Goal: Find specific page/section: Find specific page/section

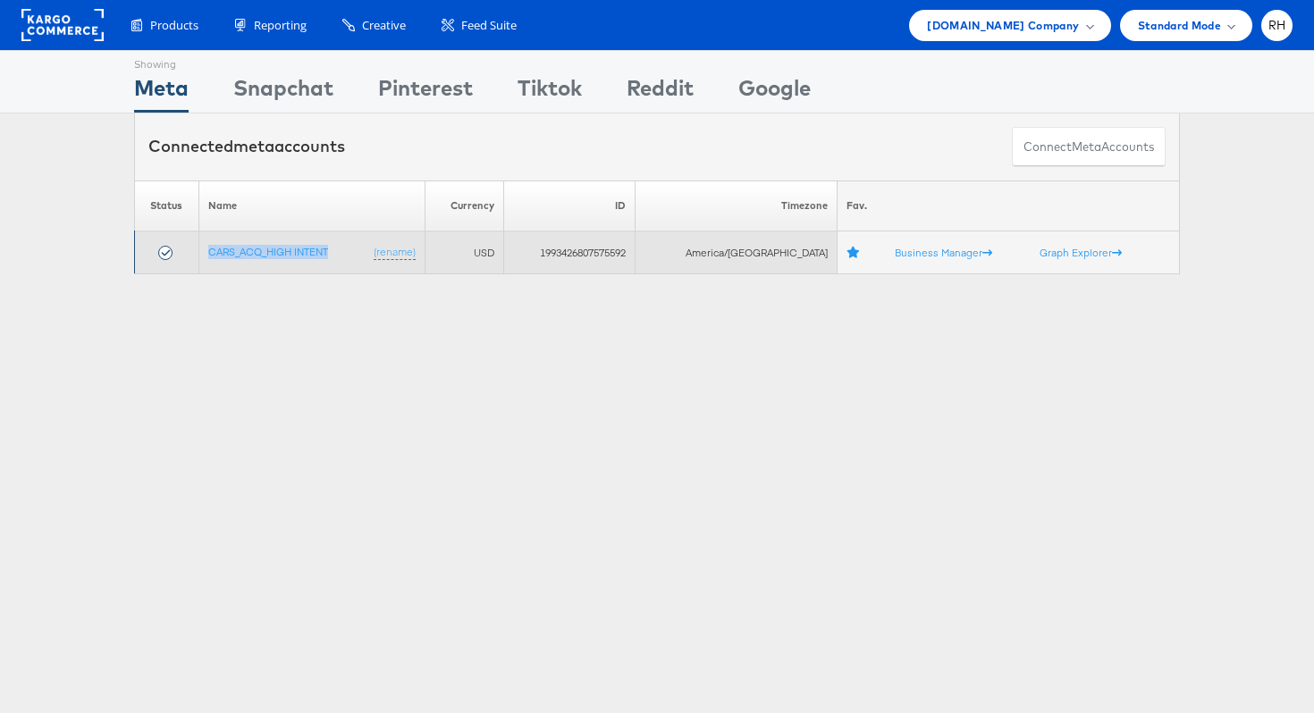
drag, startPoint x: 342, startPoint y: 249, endPoint x: 208, endPoint y: 249, distance: 134.1
click at [208, 249] on td "CARS_ACQ_HIGH INTENT (rename)" at bounding box center [311, 253] width 227 height 43
copy link "CARS_ACQ_HIGH INTENT"
click at [631, 253] on td "1993426807575592" at bounding box center [569, 253] width 131 height 43
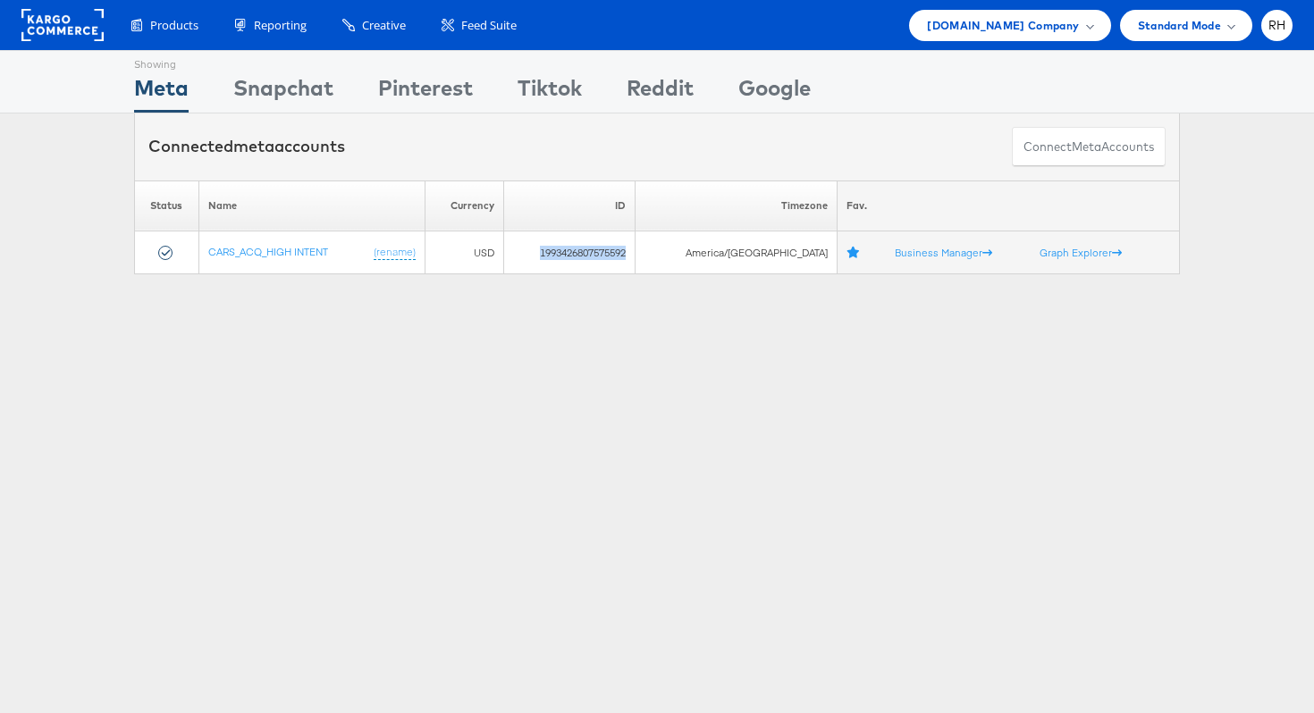
copy td "1993426807575592"
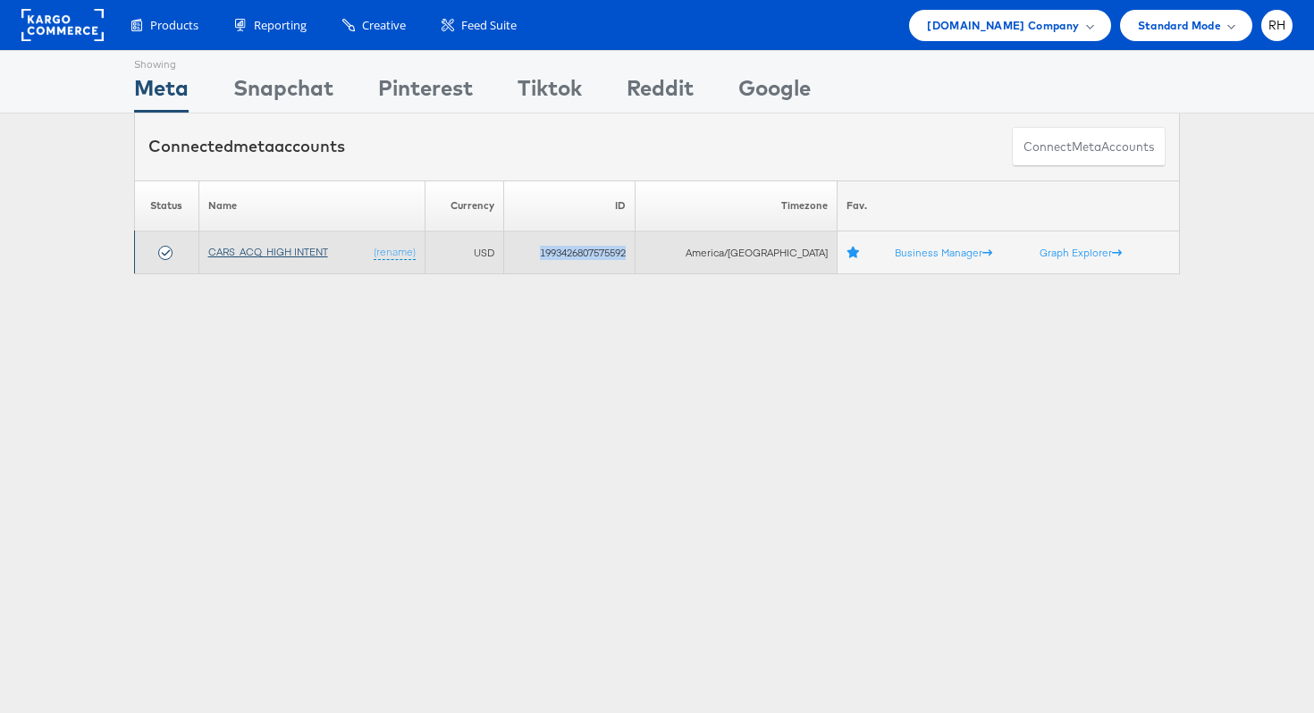
click at [266, 246] on link "CARS_ACQ_HIGH INTENT" at bounding box center [268, 251] width 120 height 13
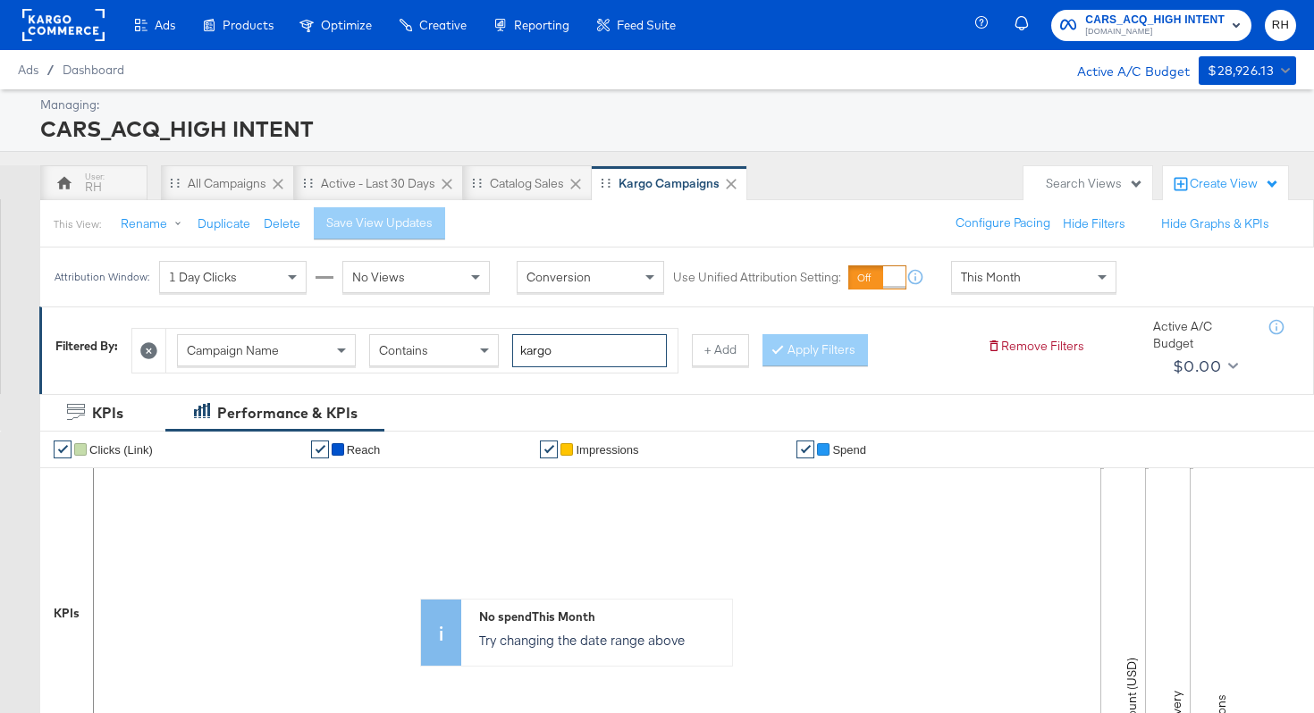
click at [548, 351] on input "kargo" at bounding box center [589, 350] width 155 height 33
type input "t"
type input "cell"
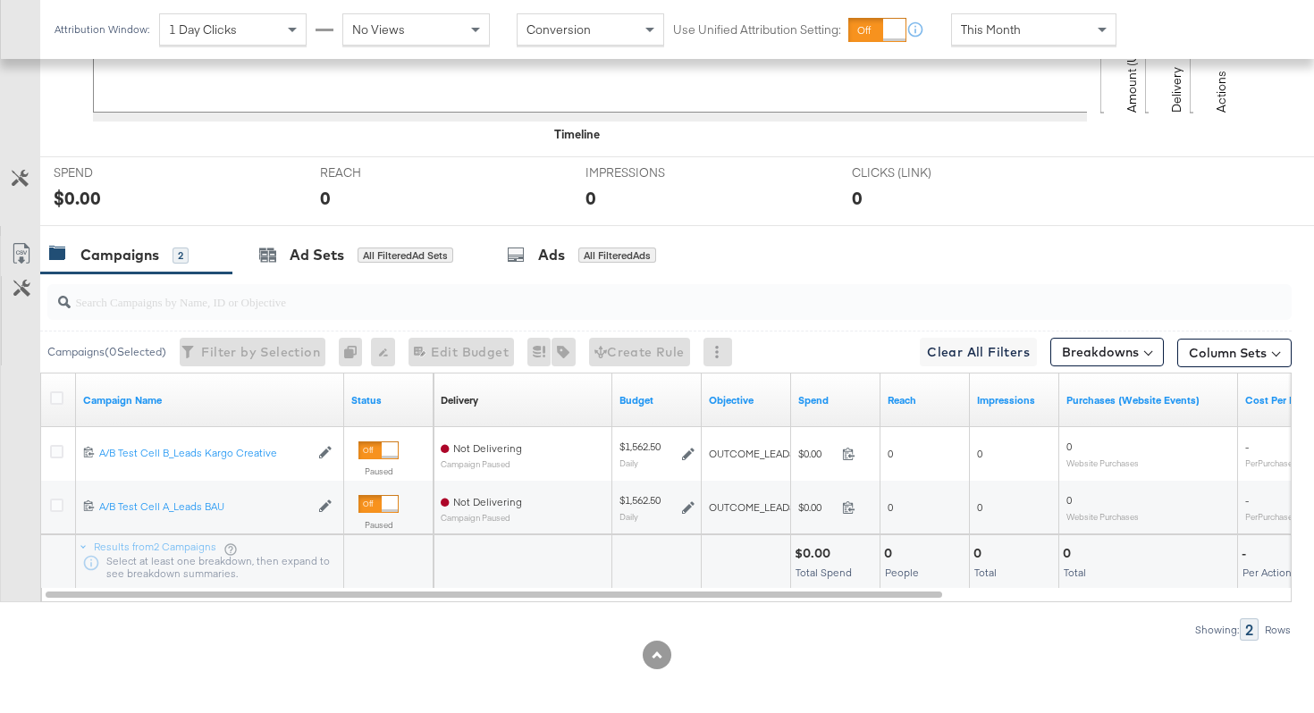
scroll to position [630, 0]
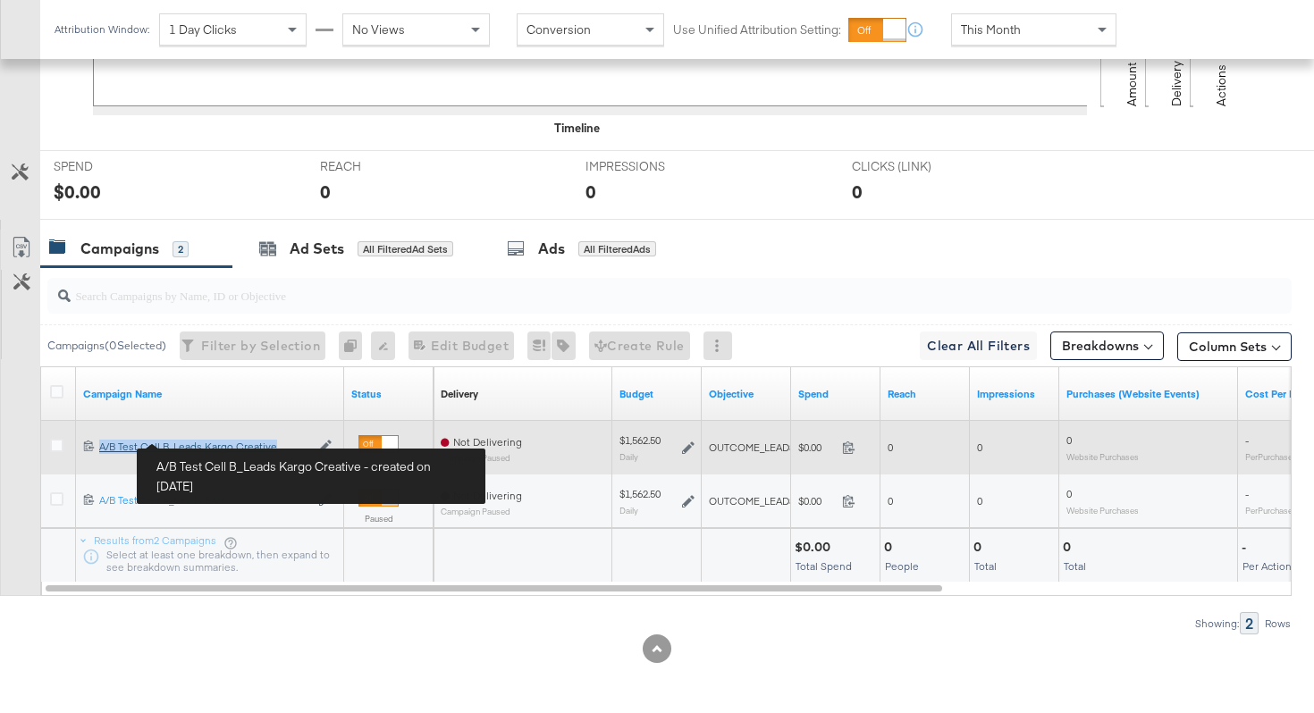
copy div "A/B Test Cell B_Leads Kargo Creative"
click at [83, 446] on span at bounding box center [91, 447] width 16 height 13
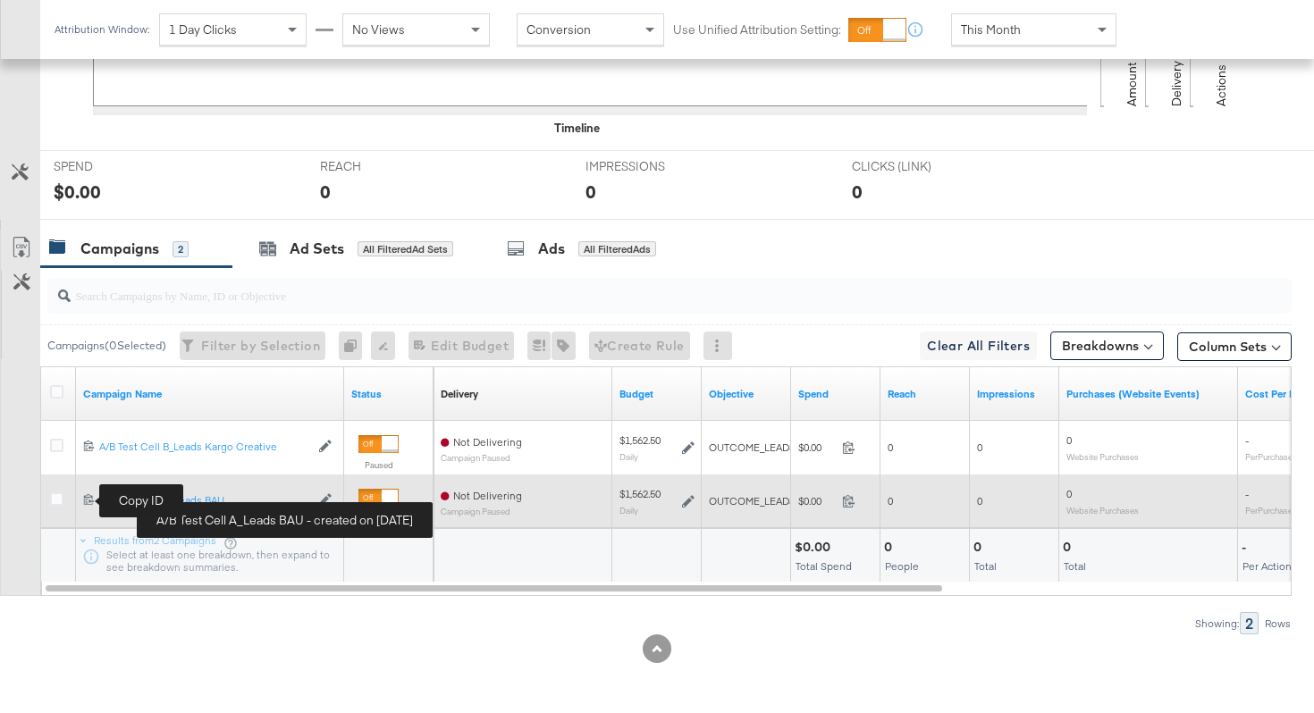
click at [85, 501] on icon at bounding box center [89, 500] width 12 height 12
